Goal: Task Accomplishment & Management: Use online tool/utility

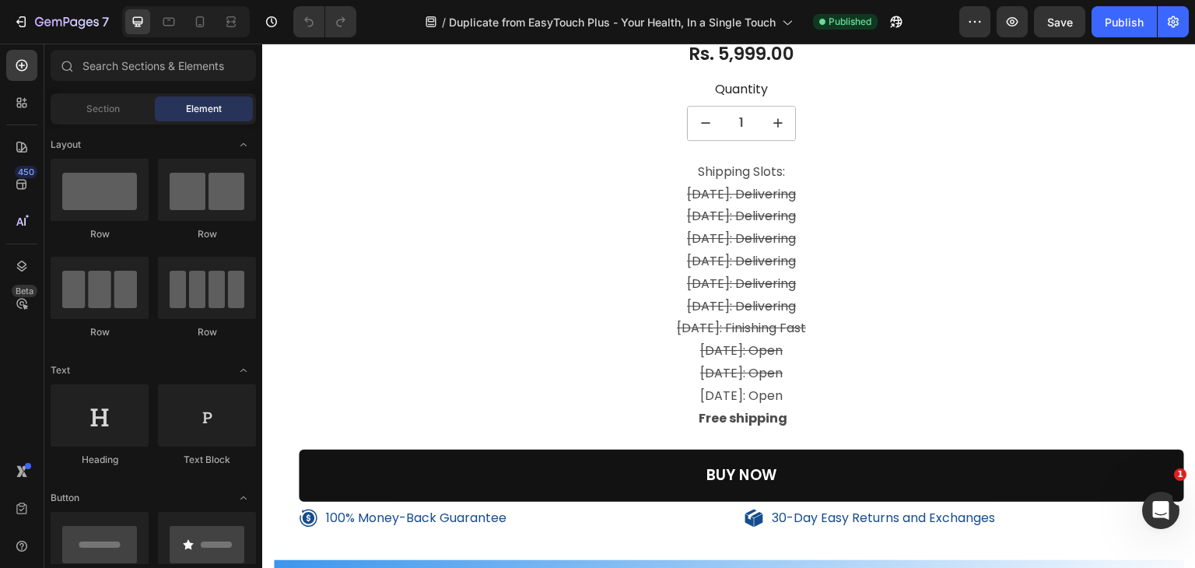
scroll to position [2800, 0]
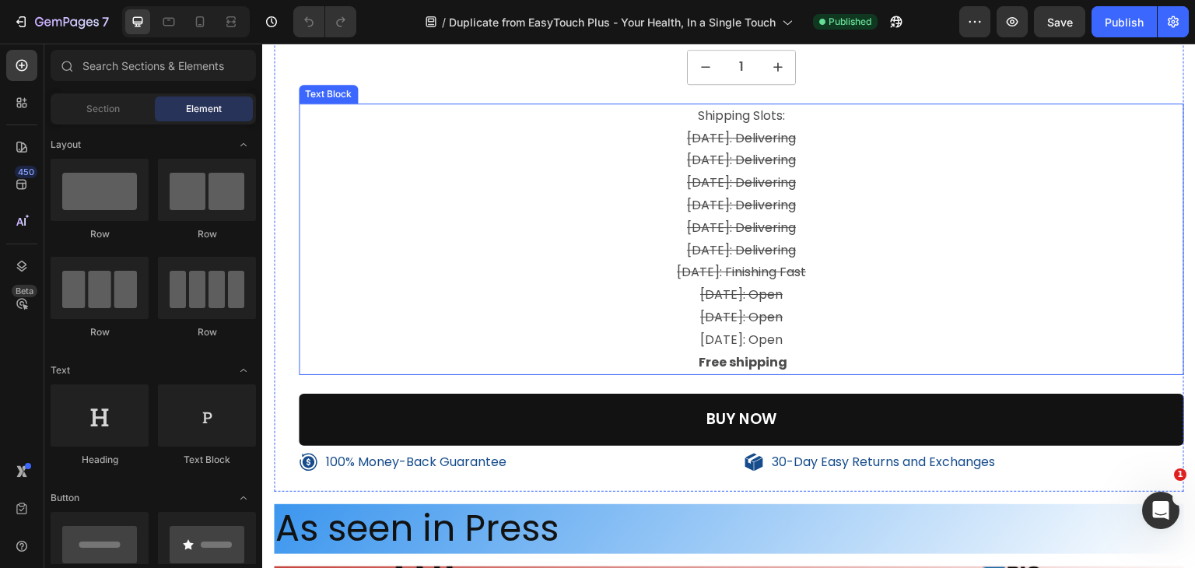
click at [824, 340] on p "[DATE]: Open" at bounding box center [741, 340] width 882 height 23
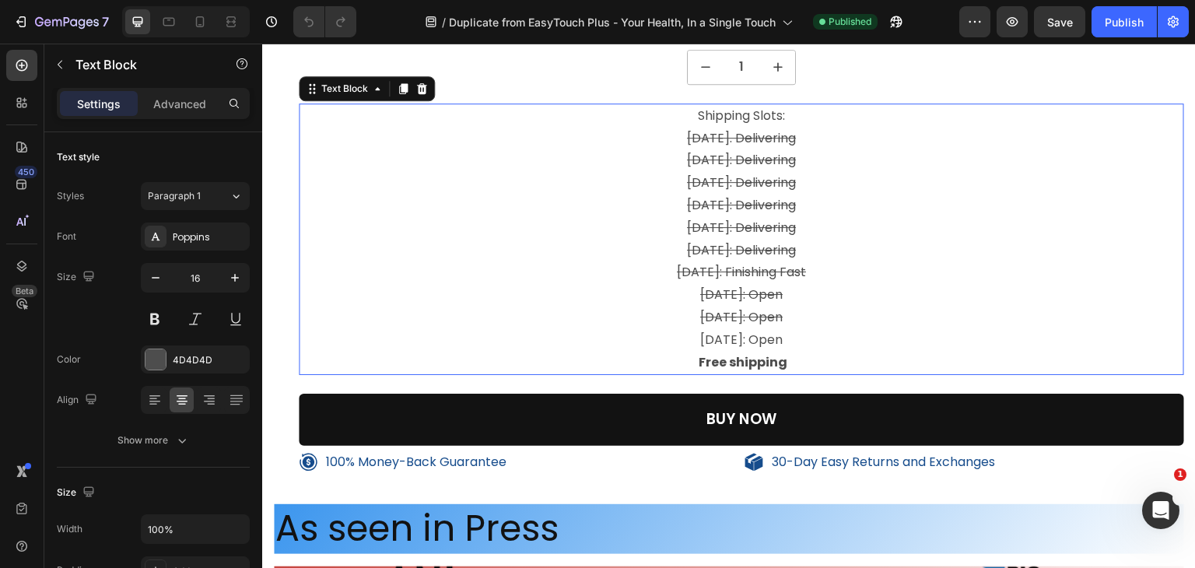
click at [824, 340] on p "[DATE]: Open" at bounding box center [741, 340] width 882 height 23
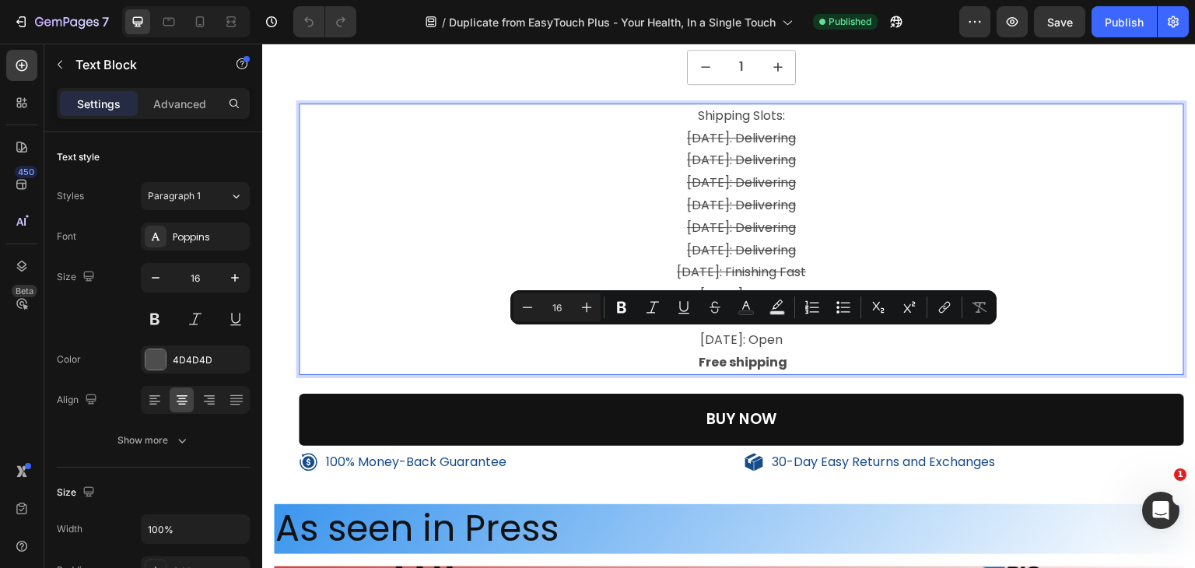
click at [717, 332] on p "[DATE]: Open" at bounding box center [741, 340] width 882 height 23
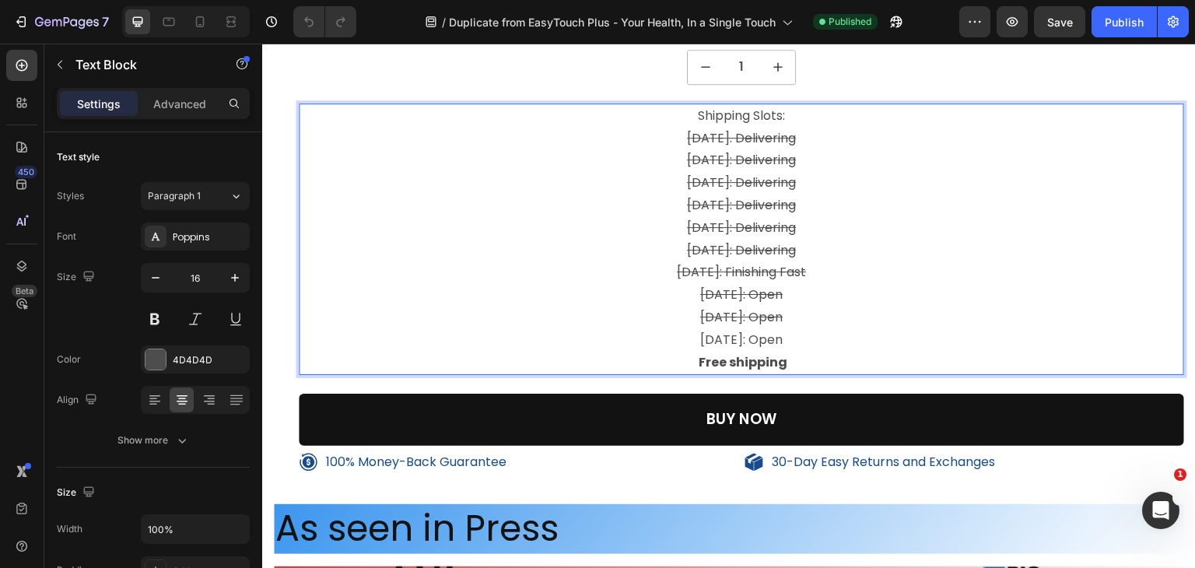
click at [717, 332] on p "[DATE]: Open" at bounding box center [741, 340] width 882 height 23
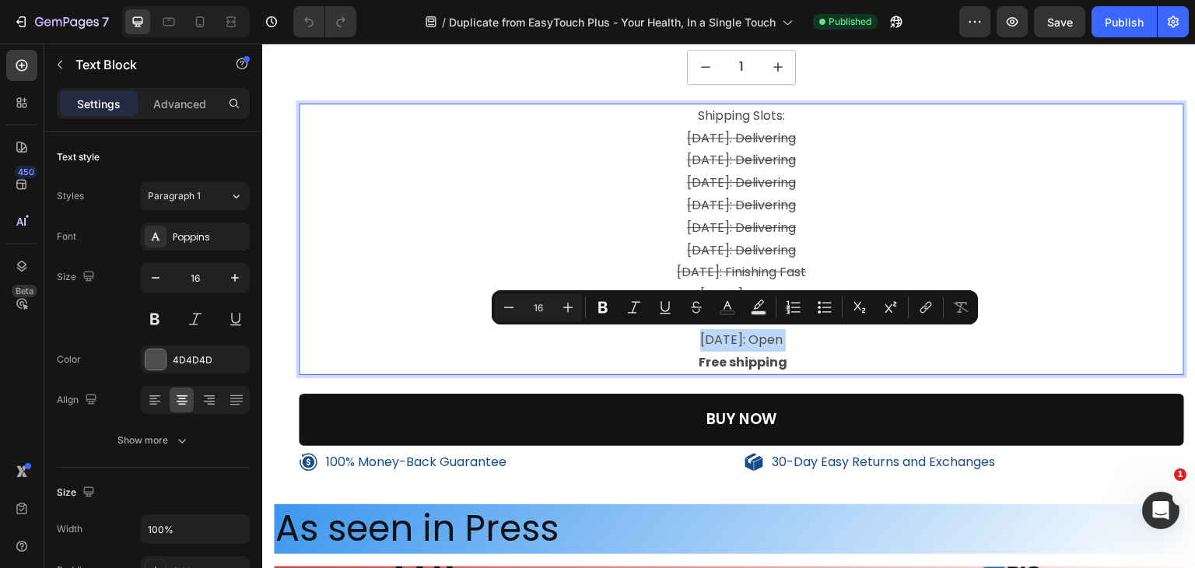
copy p "[DATE]: Open"
click at [206, 19] on icon at bounding box center [200, 22] width 16 height 16
type input "14"
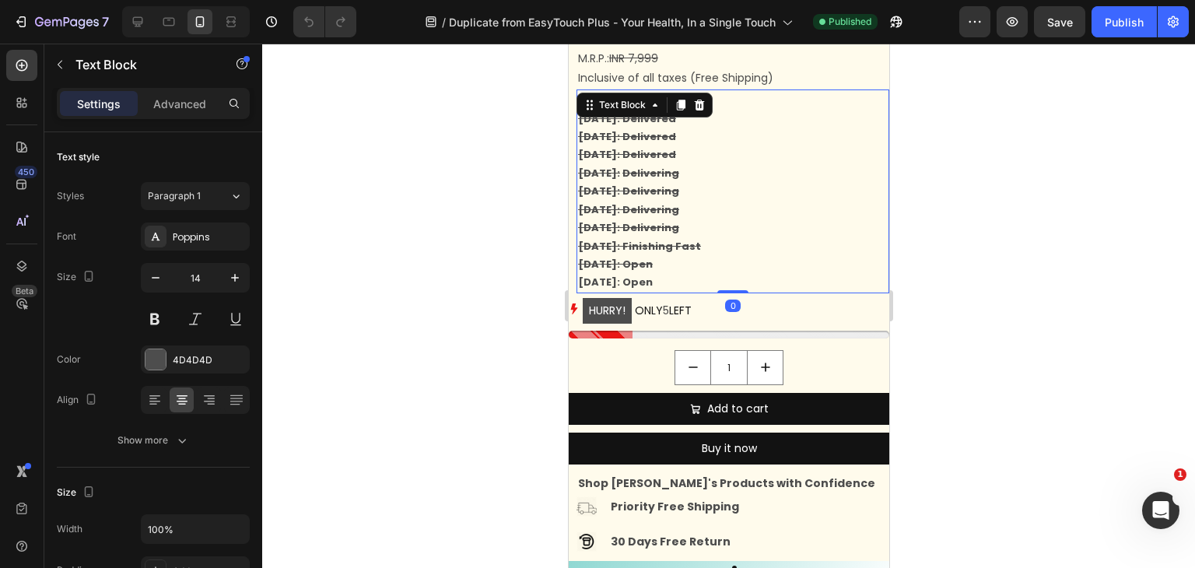
click at [705, 278] on p "[DATE]: Open" at bounding box center [732, 282] width 310 height 18
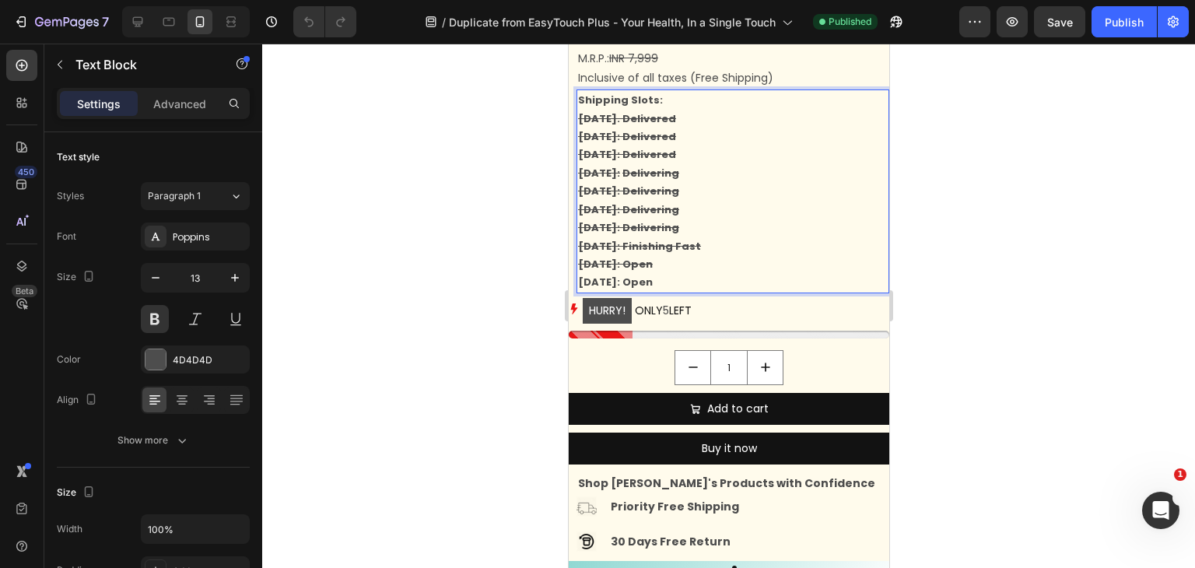
click at [705, 278] on p "[DATE]: Open" at bounding box center [732, 282] width 310 height 18
click at [650, 278] on p "[DATE]: Open" at bounding box center [732, 282] width 310 height 18
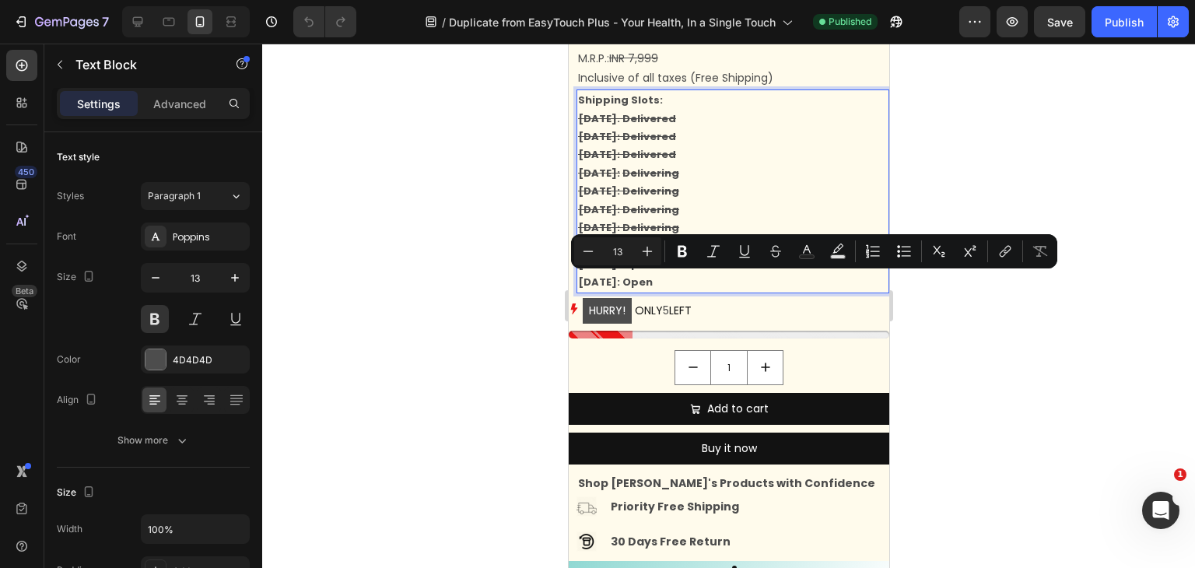
click at [662, 280] on p "[DATE]: Open" at bounding box center [732, 282] width 310 height 18
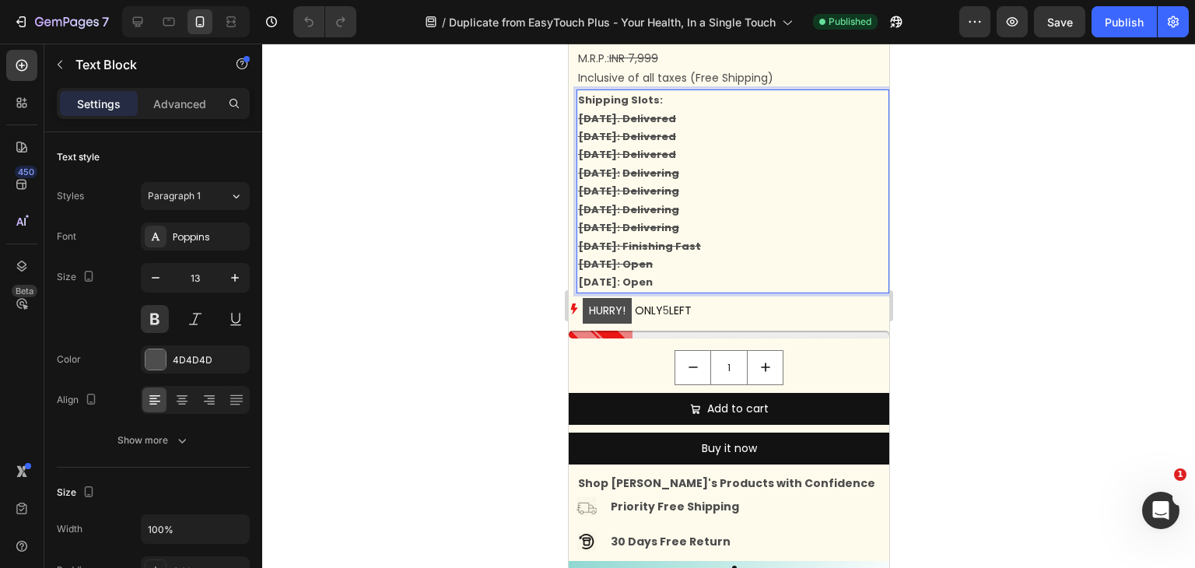
click at [662, 280] on p "[DATE]: Open" at bounding box center [732, 282] width 310 height 18
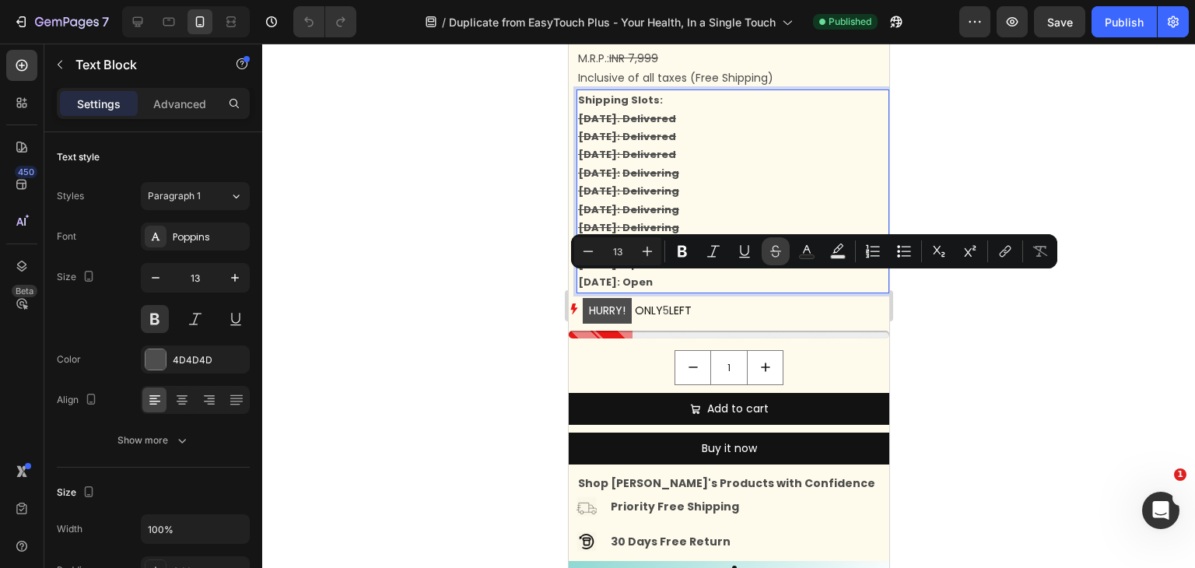
click at [782, 254] on icon "Editor contextual toolbar" at bounding box center [776, 251] width 16 height 16
click at [707, 284] on p "[DATE]: Open" at bounding box center [732, 282] width 310 height 18
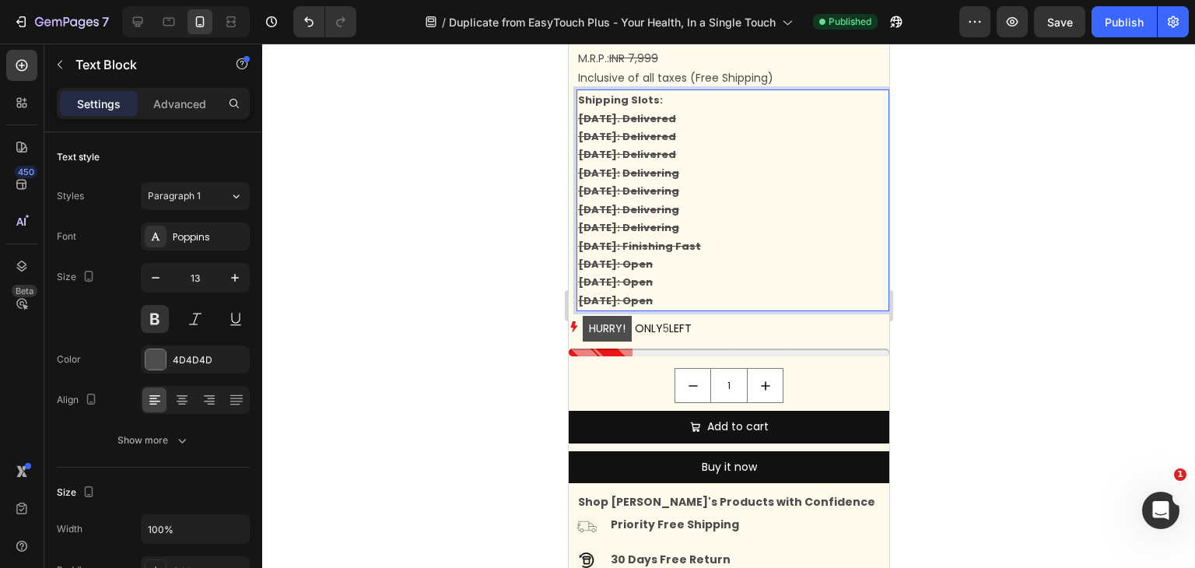
click at [652, 296] on s "[DATE]: Open" at bounding box center [614, 300] width 75 height 15
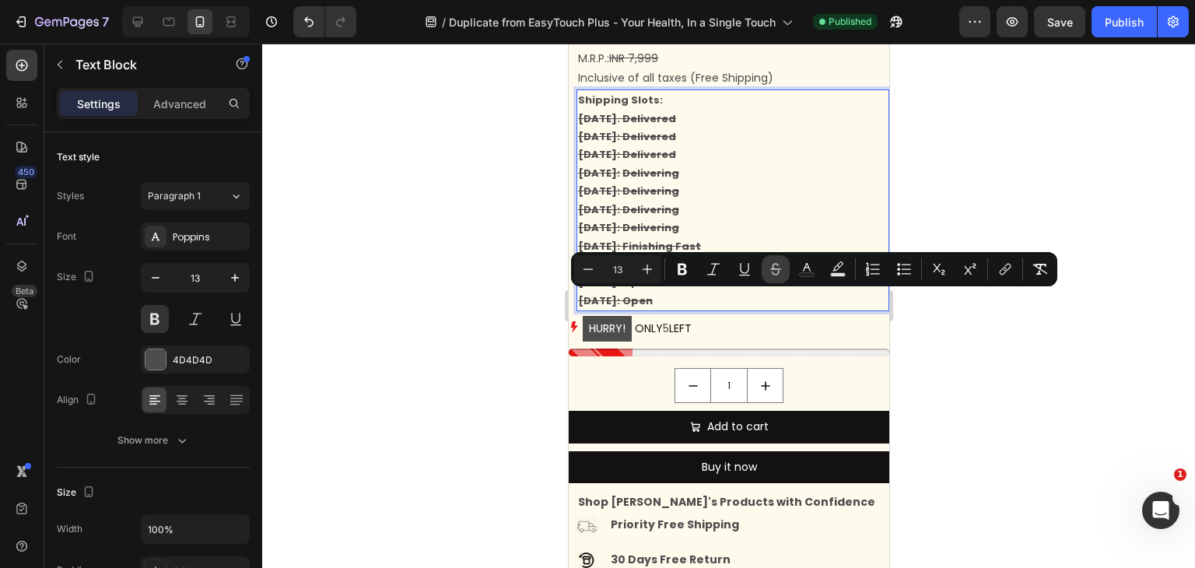
click at [778, 268] on icon "Editor contextual toolbar" at bounding box center [775, 266] width 11 height 6
click at [1017, 370] on div at bounding box center [728, 306] width 932 height 524
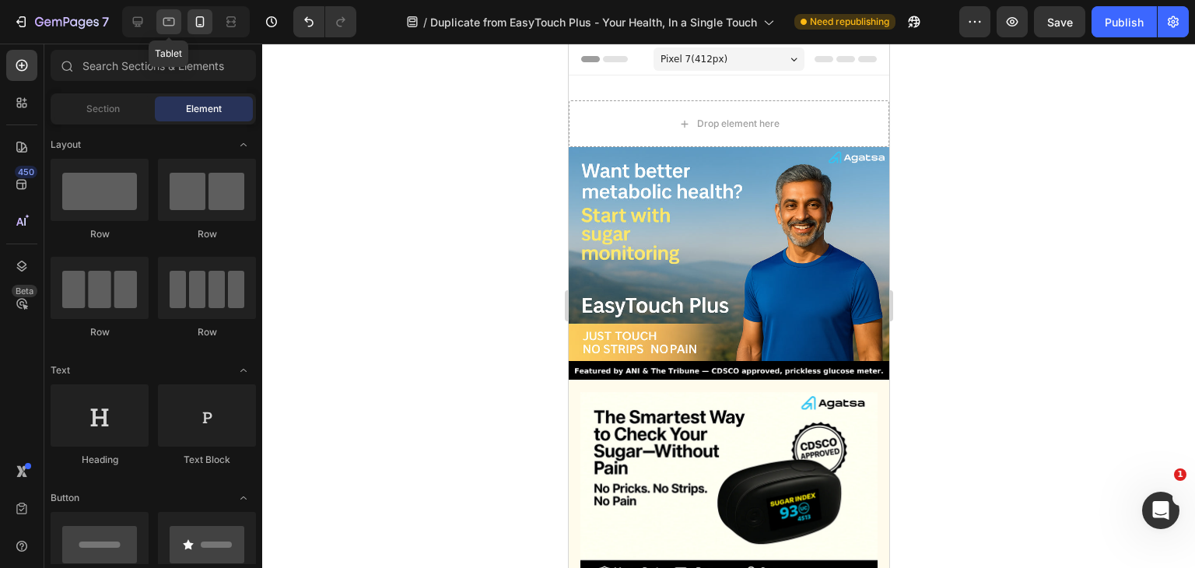
click at [166, 19] on icon at bounding box center [169, 22] width 16 height 16
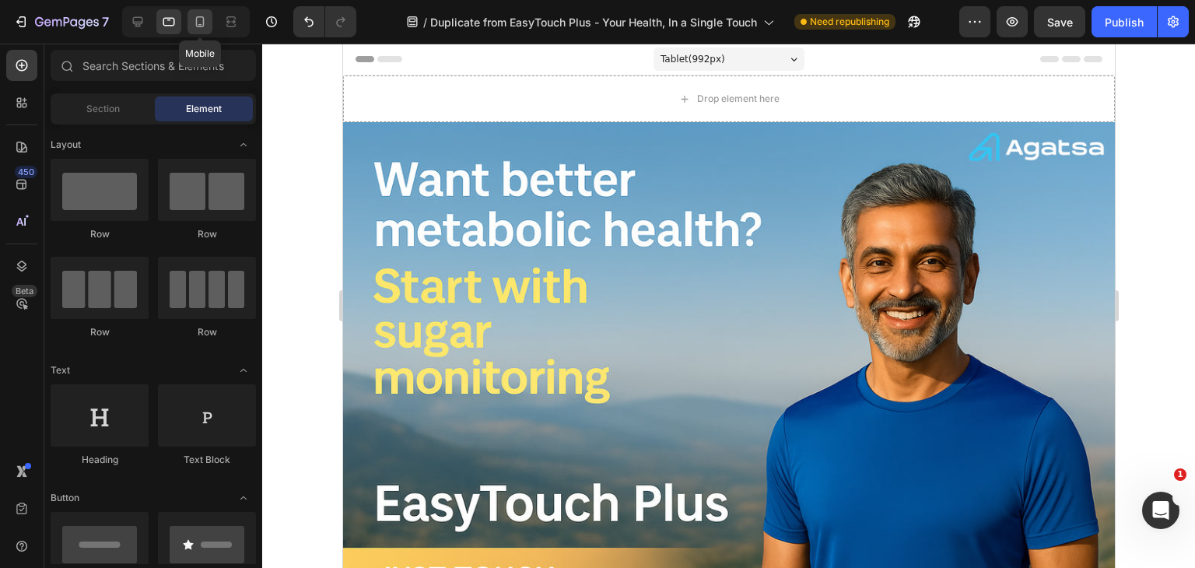
click at [196, 16] on icon at bounding box center [200, 21] width 9 height 11
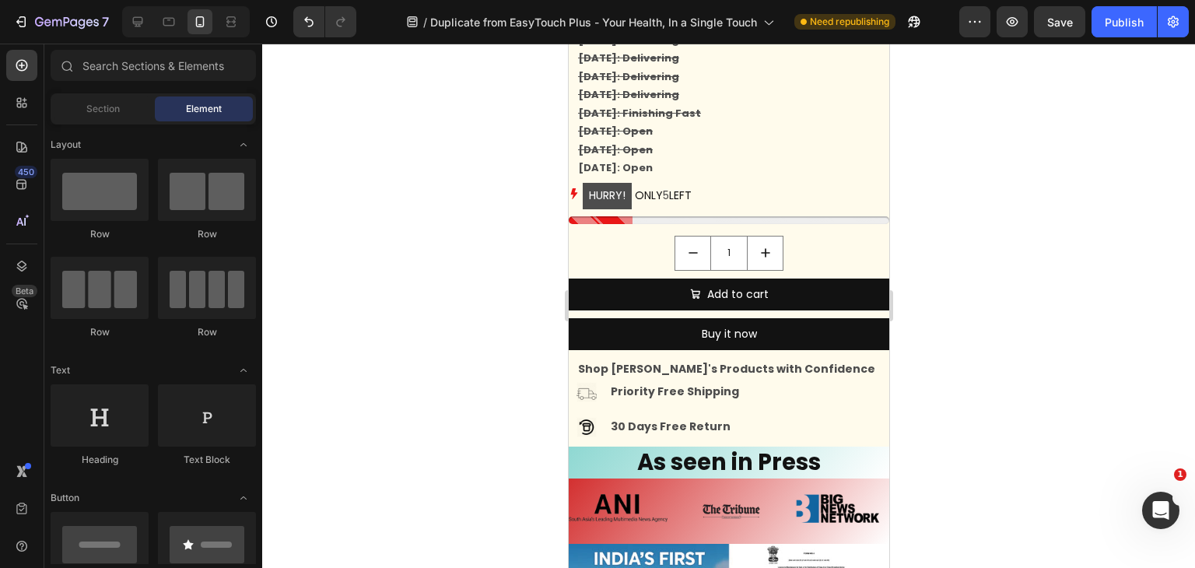
scroll to position [2100, 0]
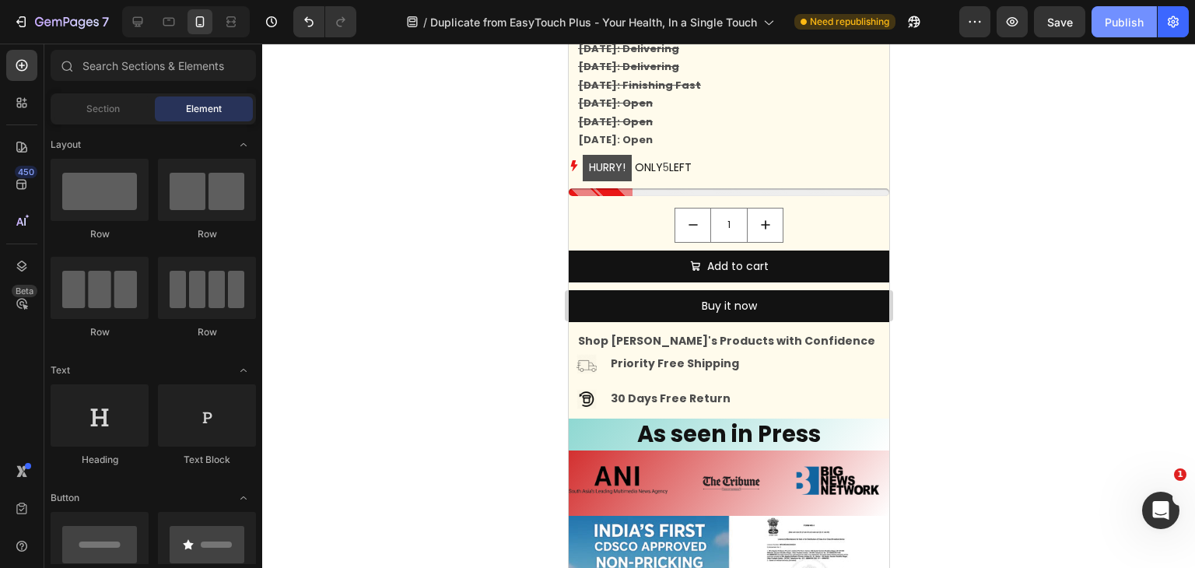
click at [1125, 20] on div "Publish" at bounding box center [1123, 22] width 39 height 16
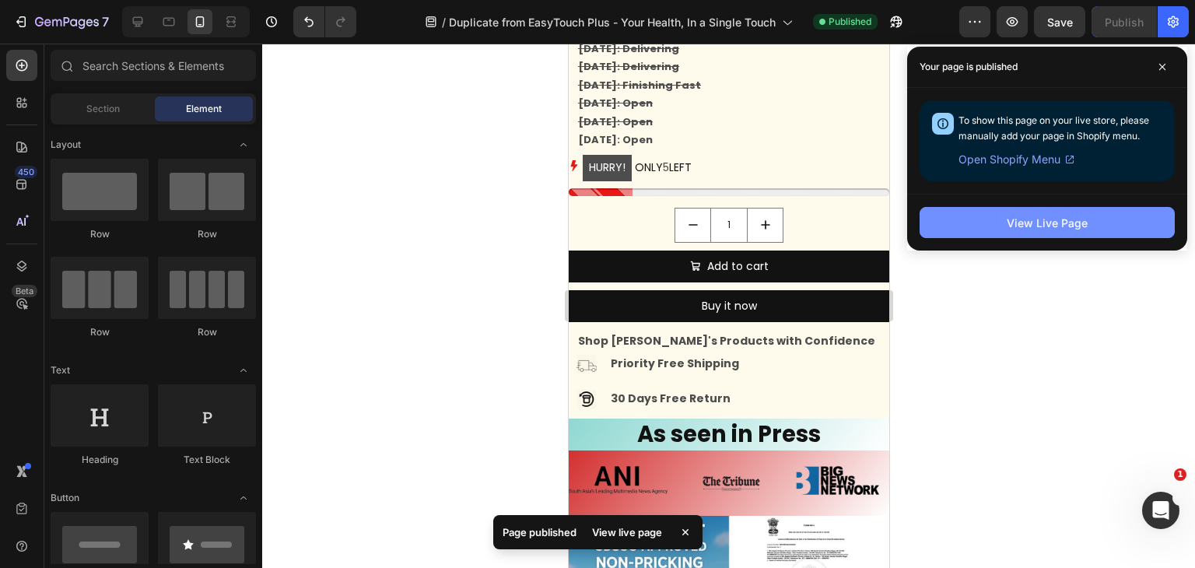
click at [1076, 215] on div "View Live Page" at bounding box center [1046, 223] width 81 height 16
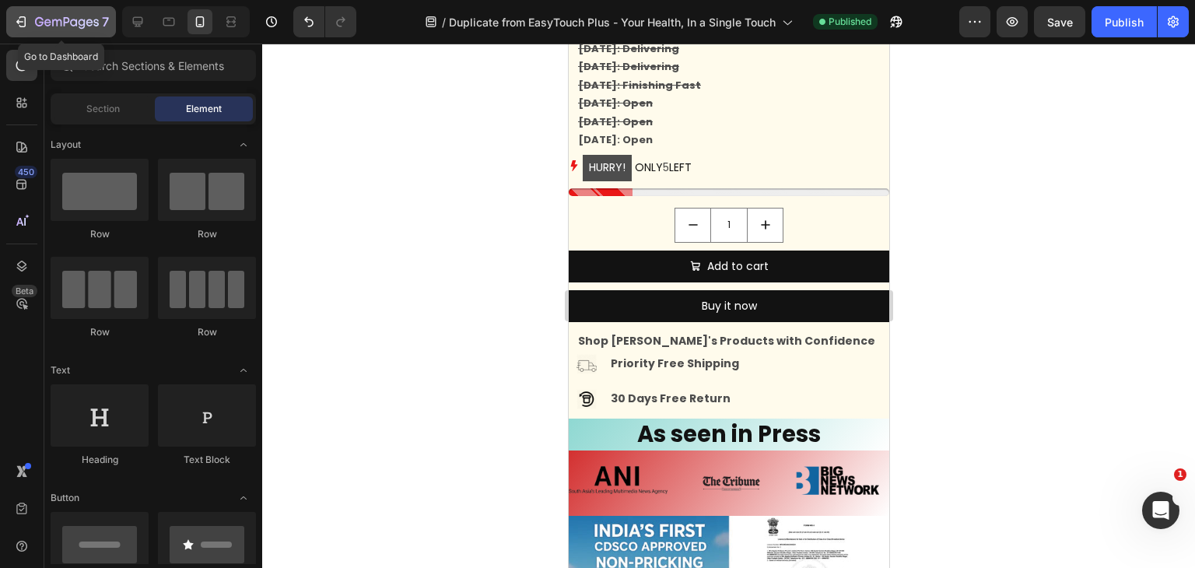
click at [11, 13] on button "7" at bounding box center [61, 21] width 110 height 31
